Goal: Task Accomplishment & Management: Complete application form

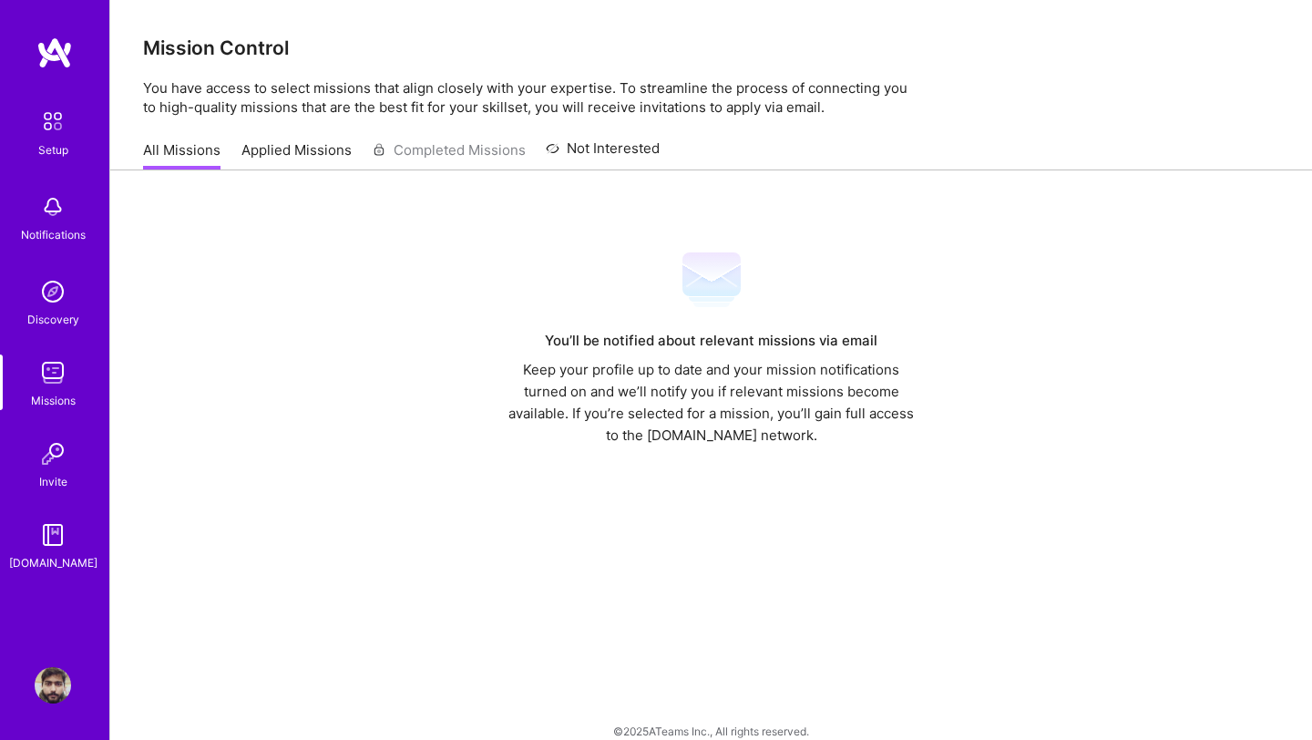
click at [322, 163] on link "Applied Missions" at bounding box center [296, 155] width 110 height 30
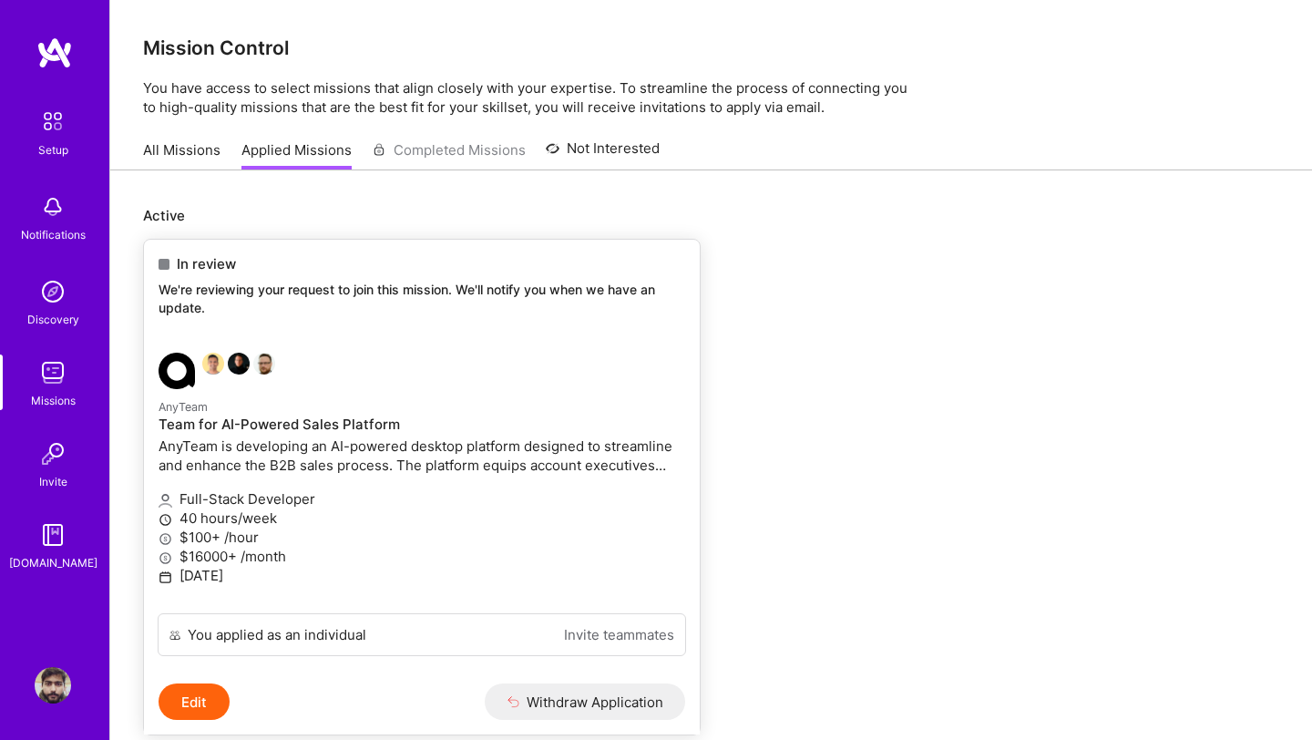
click at [189, 271] on span "In review" at bounding box center [206, 263] width 59 height 19
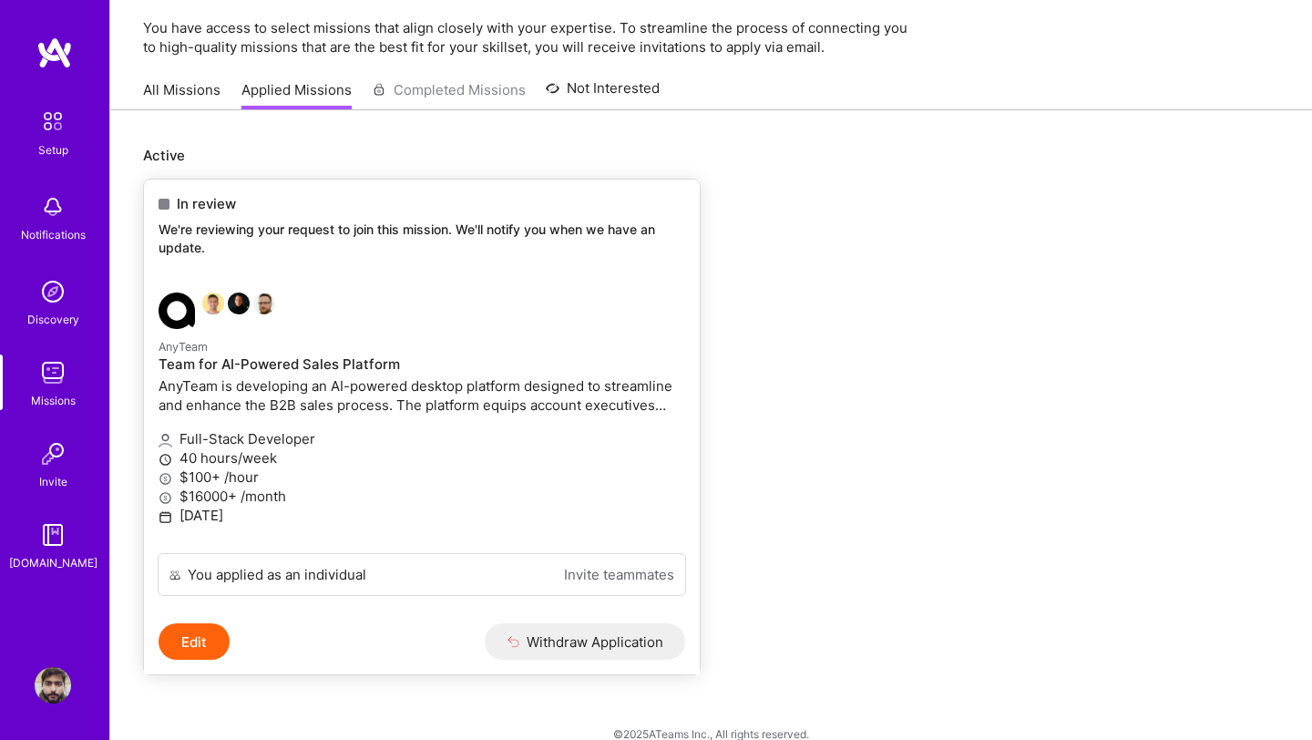
scroll to position [86, 0]
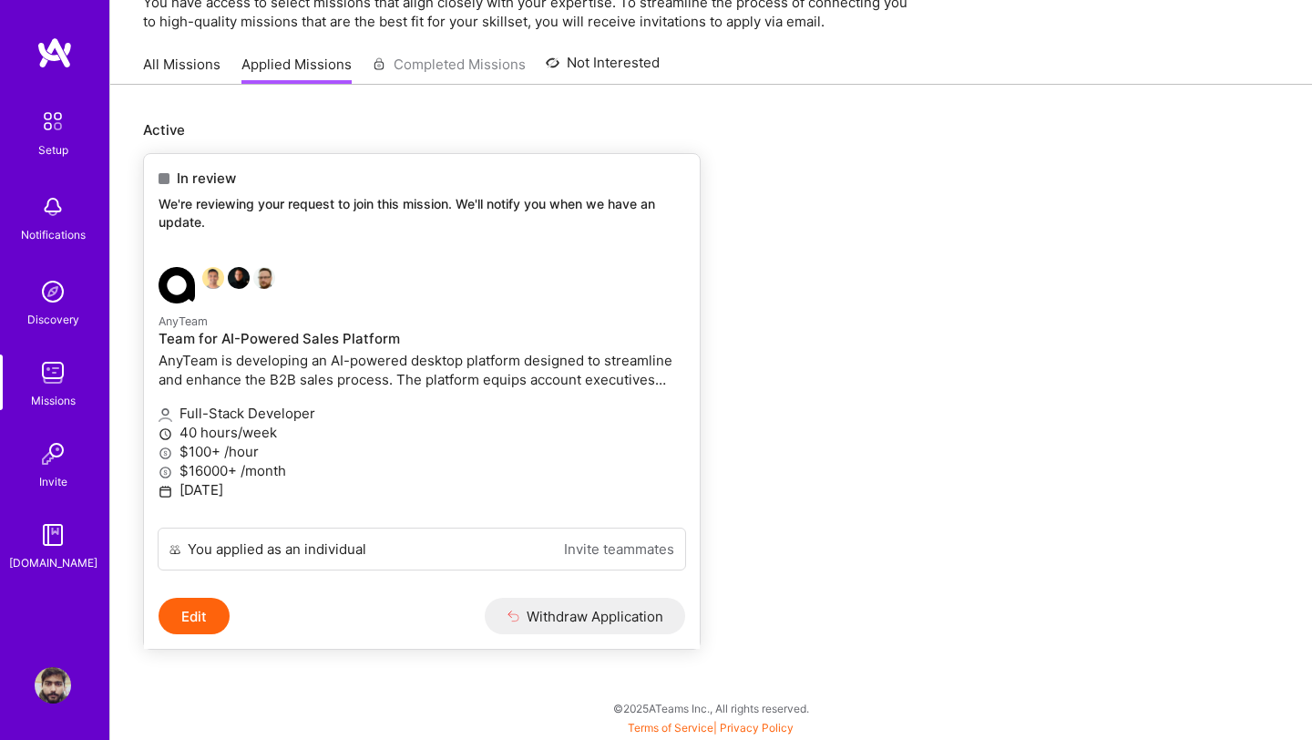
click at [391, 356] on p "AnyTeam is developing an AI-powered desktop platform designed to streamline and…" at bounding box center [422, 370] width 527 height 38
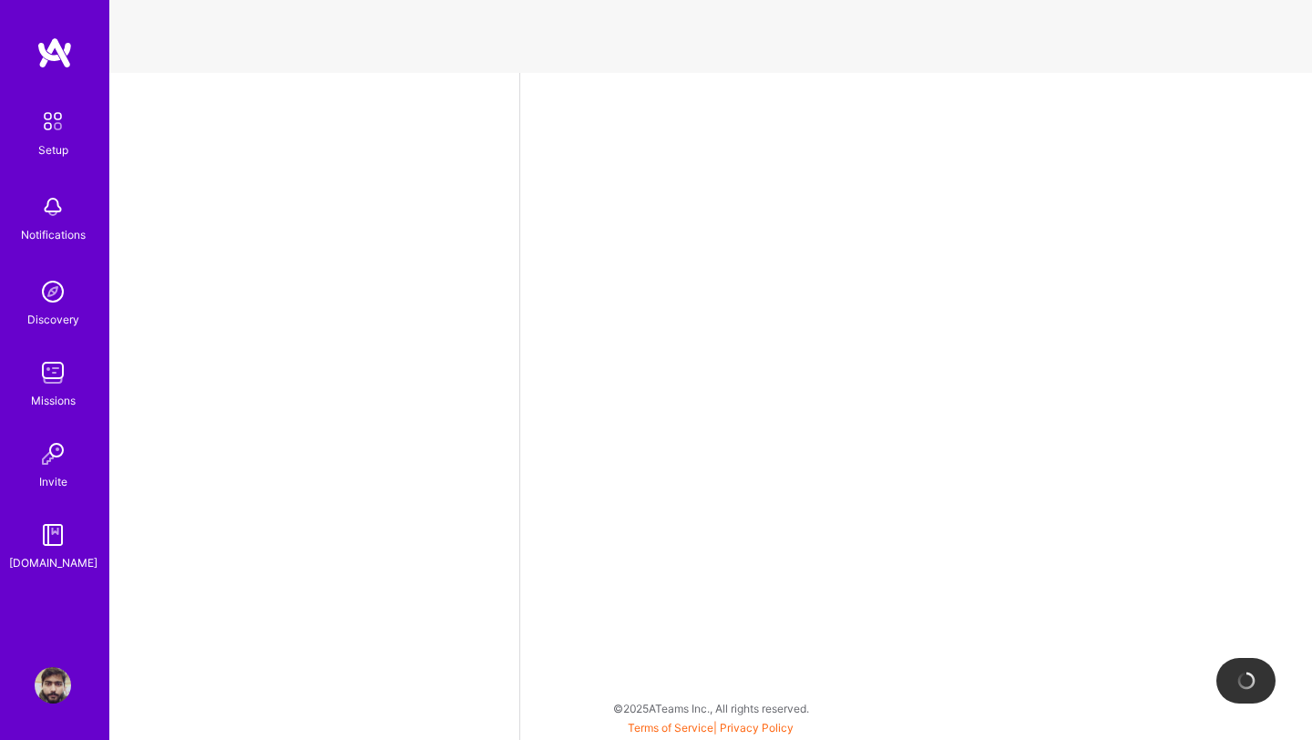
select select "US"
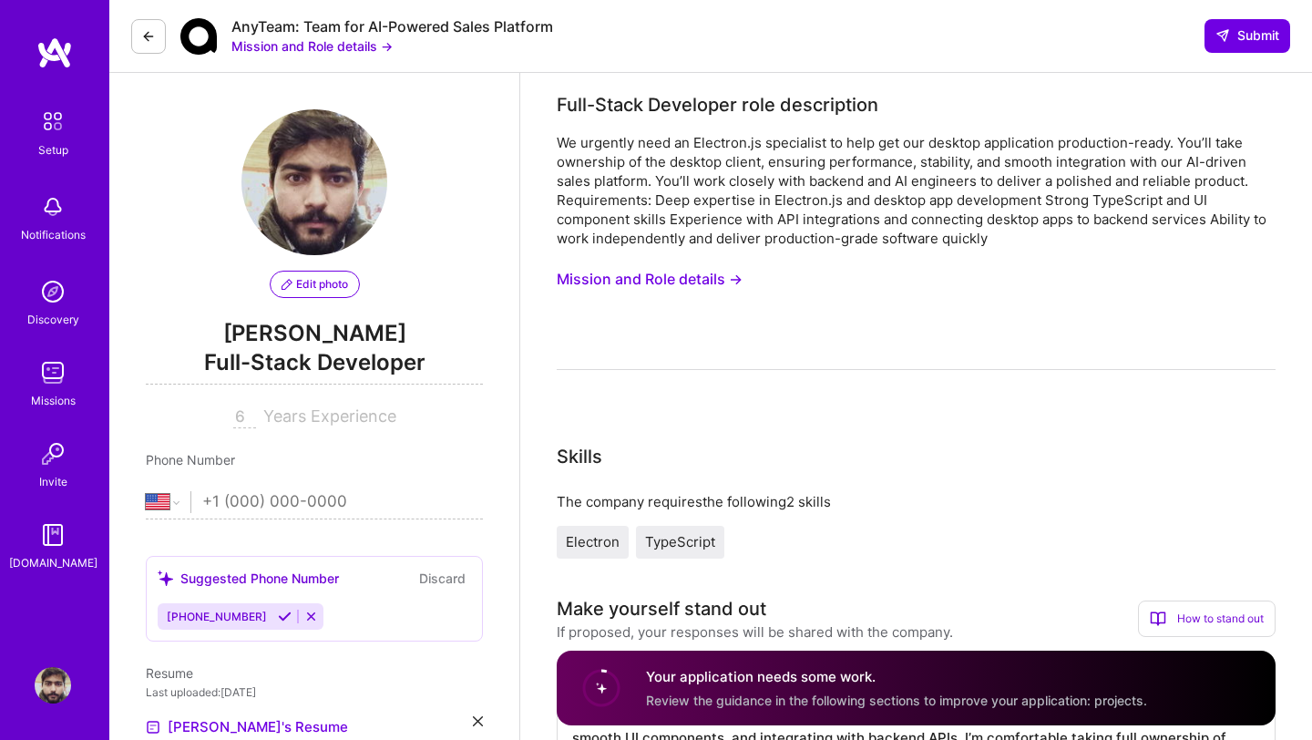
click at [50, 125] on img at bounding box center [53, 121] width 38 height 38
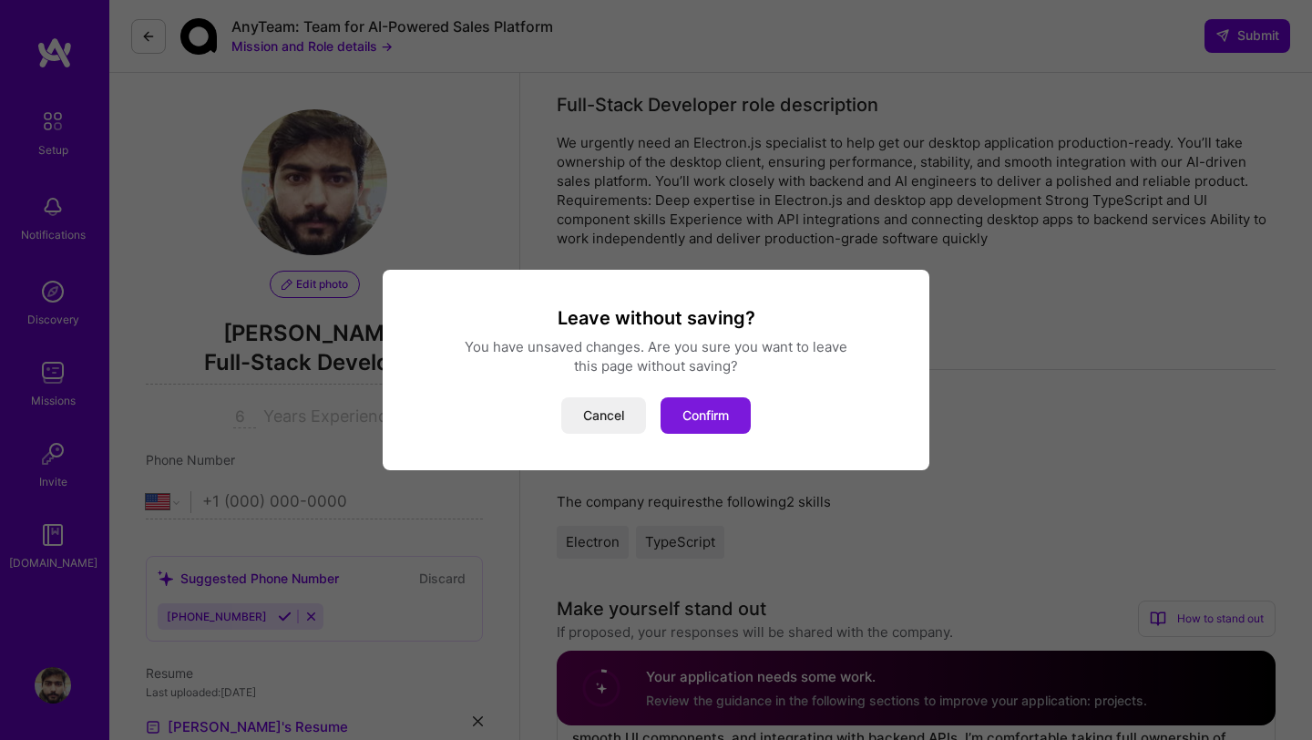
click at [691, 416] on button "Confirm" at bounding box center [705, 415] width 90 height 36
